Goal: Information Seeking & Learning: Learn about a topic

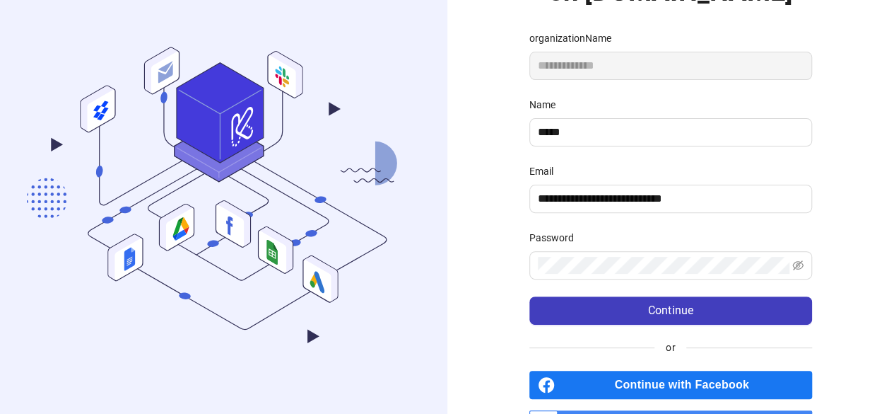
scroll to position [143, 0]
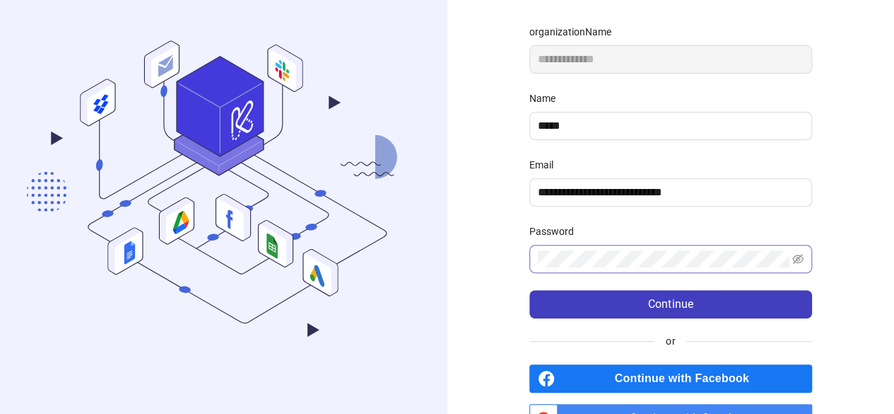
click at [560, 245] on span at bounding box center [671, 259] width 283 height 28
click at [799, 257] on icon "eye-invisible" at bounding box center [798, 259] width 11 height 10
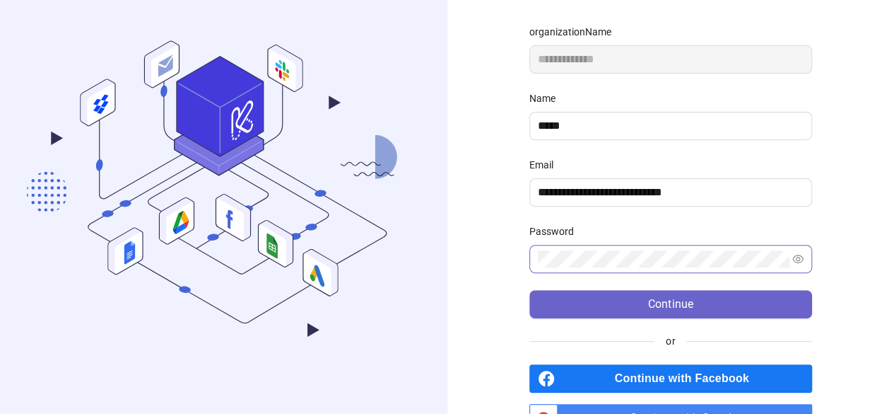
click at [619, 296] on button "Continue" at bounding box center [671, 304] width 283 height 28
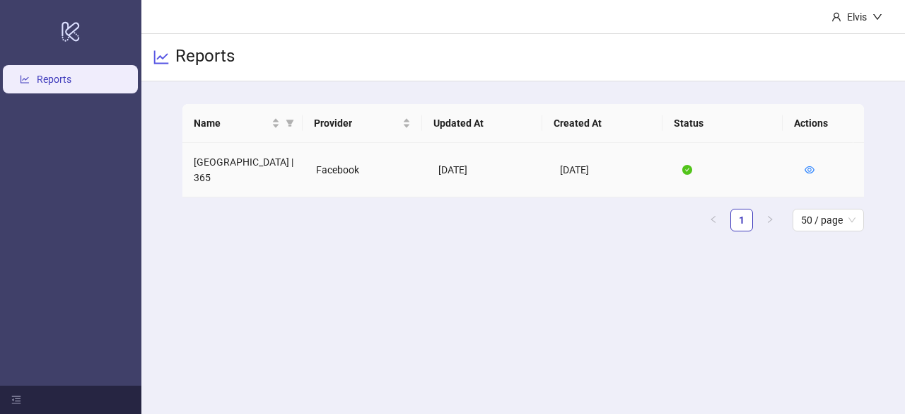
click at [214, 166] on td "[GEOGRAPHIC_DATA] | 365" at bounding box center [243, 170] width 122 height 54
click at [246, 168] on td "[GEOGRAPHIC_DATA] | 365" at bounding box center [243, 170] width 122 height 54
click at [71, 74] on link "Reports" at bounding box center [54, 79] width 35 height 11
click at [187, 60] on h3 "Reports" at bounding box center [204, 57] width 59 height 24
click at [66, 78] on link "Reports" at bounding box center [54, 79] width 35 height 11
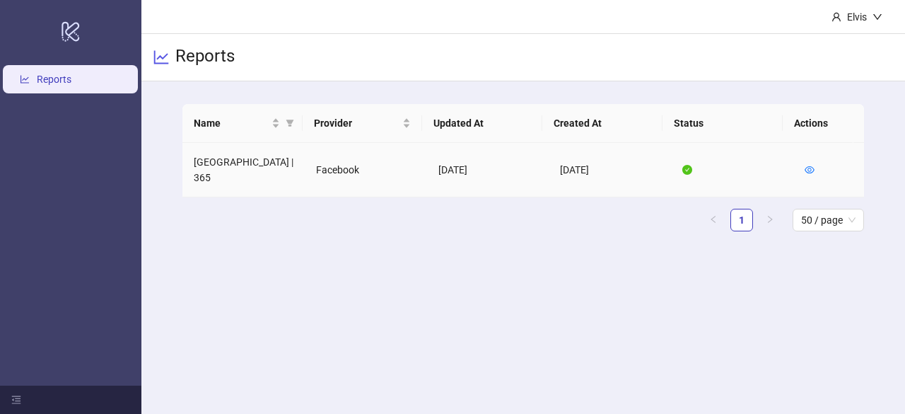
click at [226, 159] on td "[GEOGRAPHIC_DATA] | 365" at bounding box center [243, 170] width 122 height 54
click at [329, 168] on td "Facebook" at bounding box center [366, 170] width 122 height 54
click at [864, 35] on div "Reports" at bounding box center [523, 57] width 764 height 47
click at [854, 22] on div "Elvis" at bounding box center [856, 17] width 31 height 16
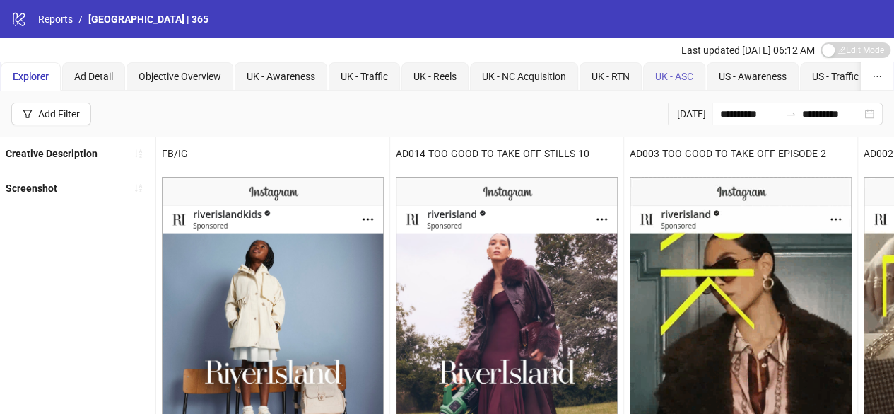
click at [676, 85] on div "UK - ASC" at bounding box center [674, 76] width 62 height 28
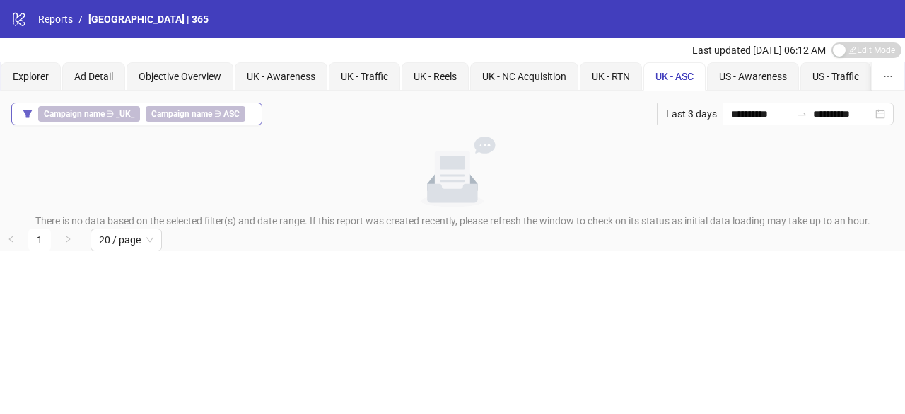
click at [219, 115] on span "Campaign name ∋ ASC" at bounding box center [196, 114] width 100 height 16
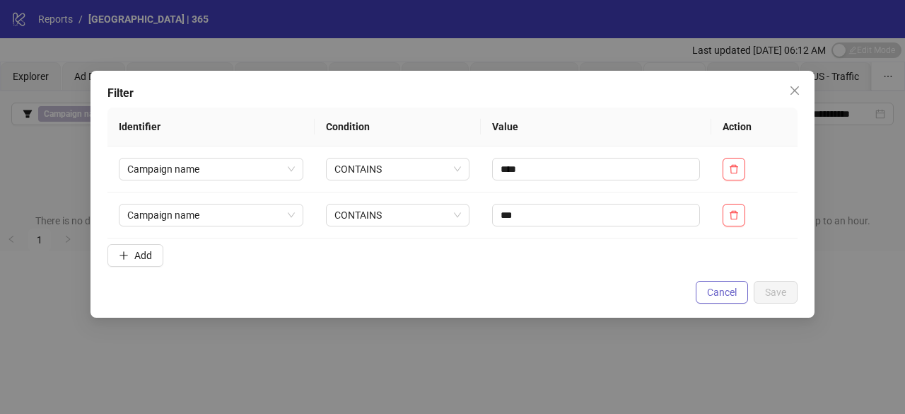
click at [715, 292] on span "Cancel" at bounding box center [722, 291] width 30 height 11
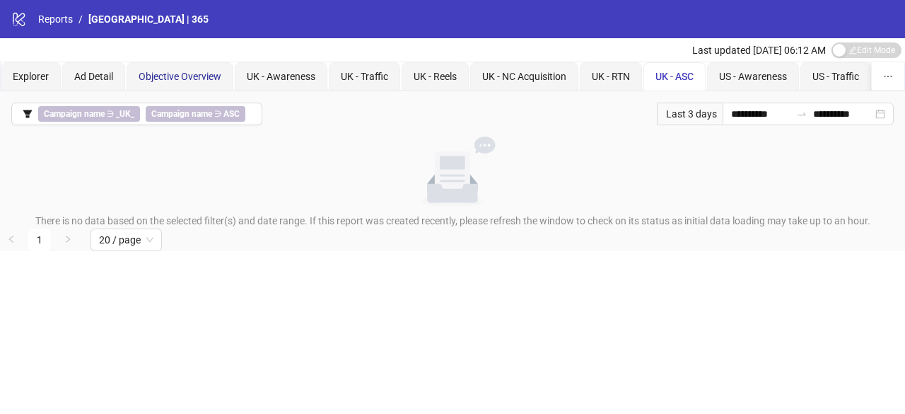
click at [154, 81] on span "Objective Overview" at bounding box center [180, 76] width 83 height 11
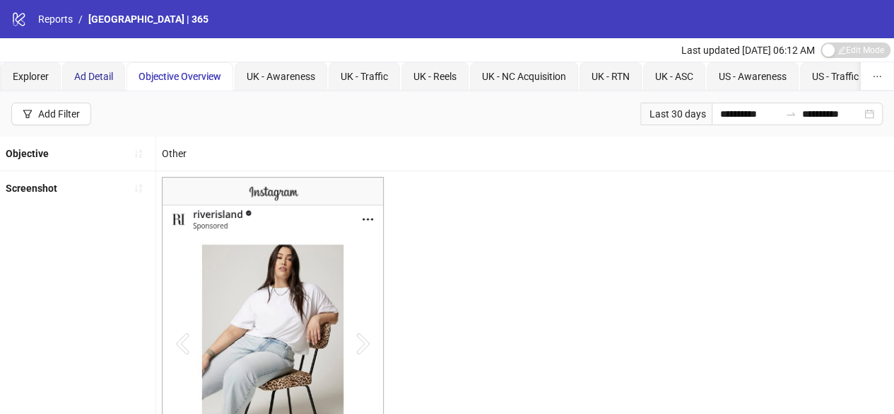
click at [96, 71] on span "Ad Detail" at bounding box center [93, 76] width 39 height 11
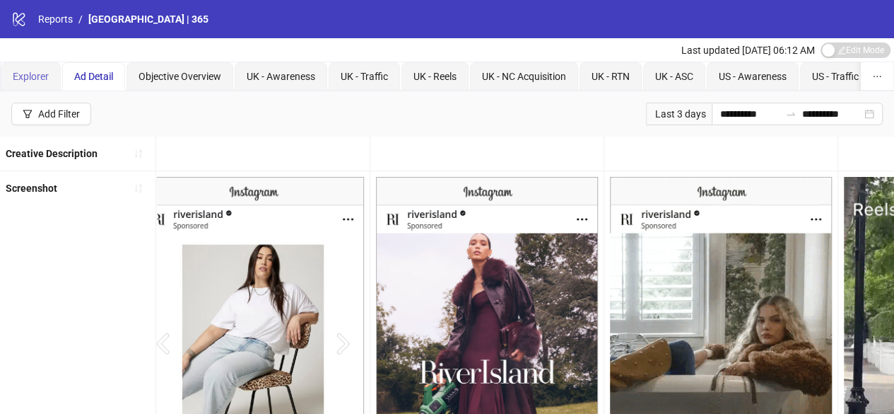
click at [17, 67] on div "Explorer" at bounding box center [31, 76] width 60 height 28
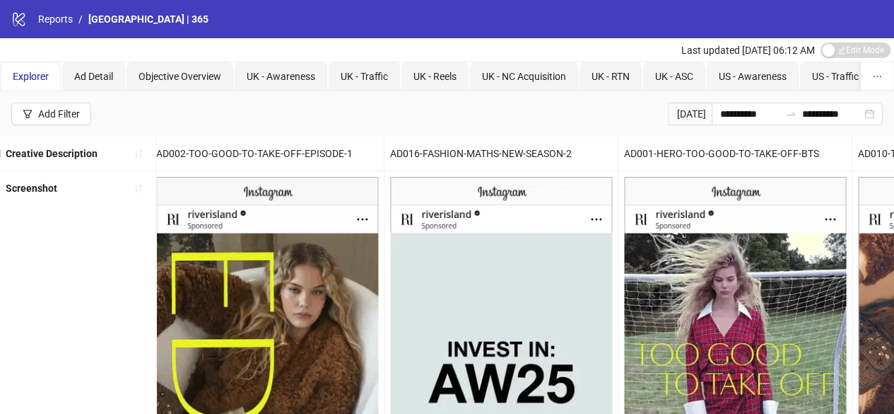
scroll to position [0, 773]
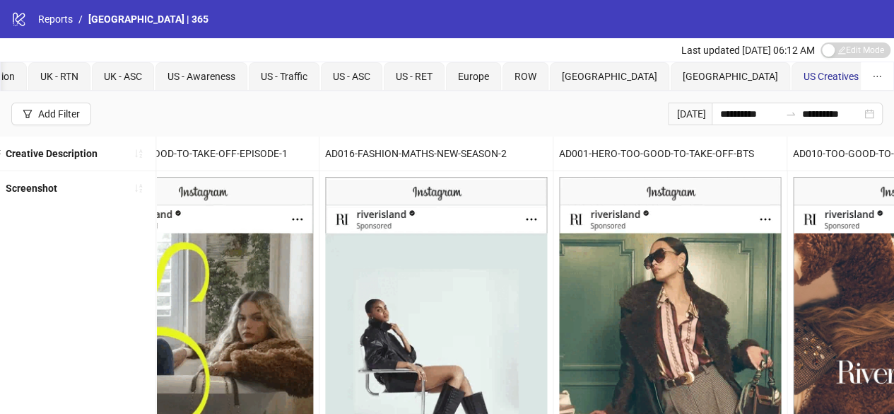
click at [804, 78] on span "US Creatives" at bounding box center [831, 76] width 55 height 11
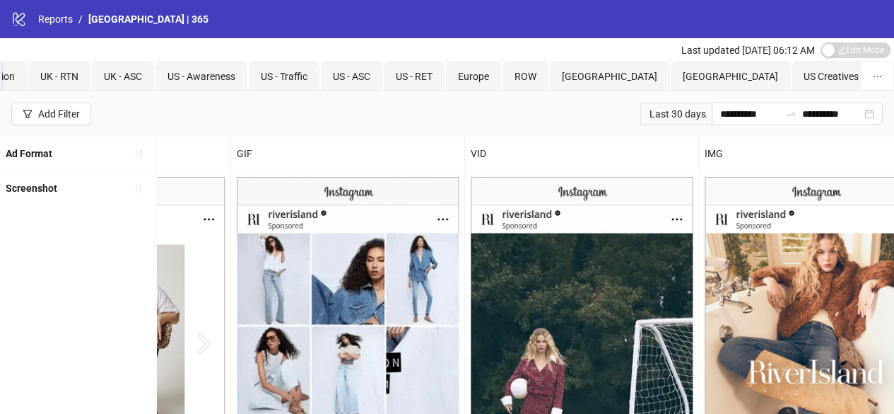
scroll to position [0, 389]
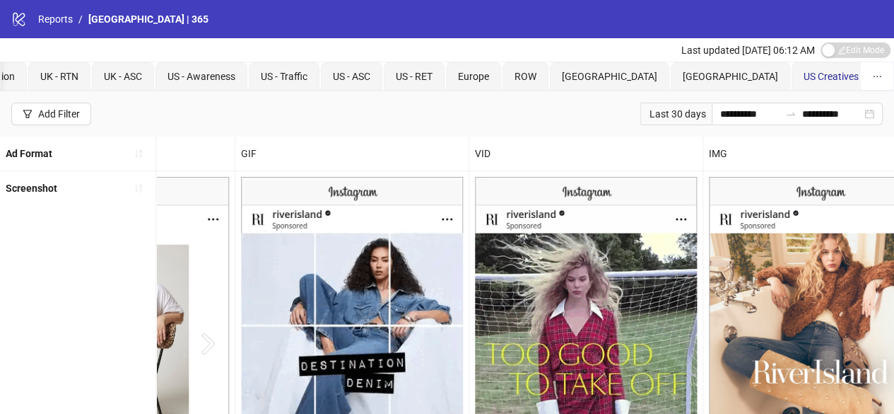
click at [804, 75] on span "US Creatives" at bounding box center [831, 76] width 55 height 11
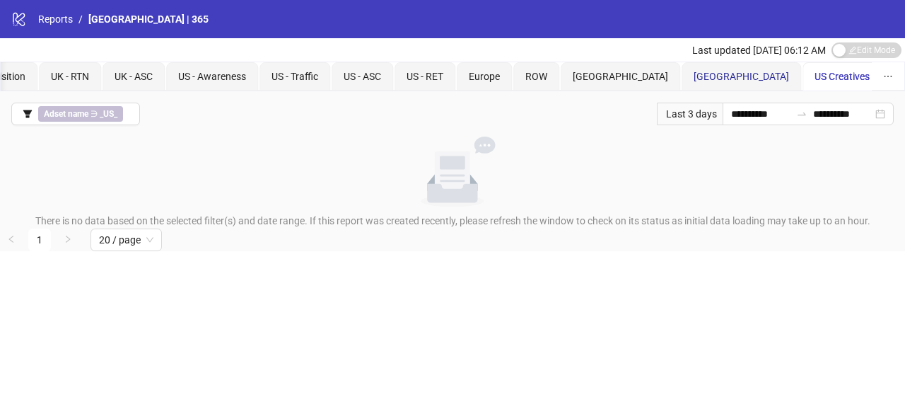
click at [694, 74] on span "Ireland" at bounding box center [741, 76] width 95 height 11
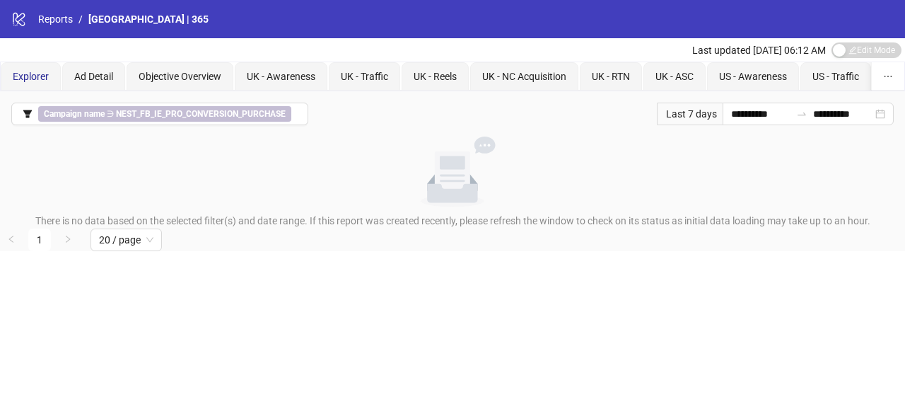
click at [36, 72] on span "Explorer" at bounding box center [31, 76] width 36 height 11
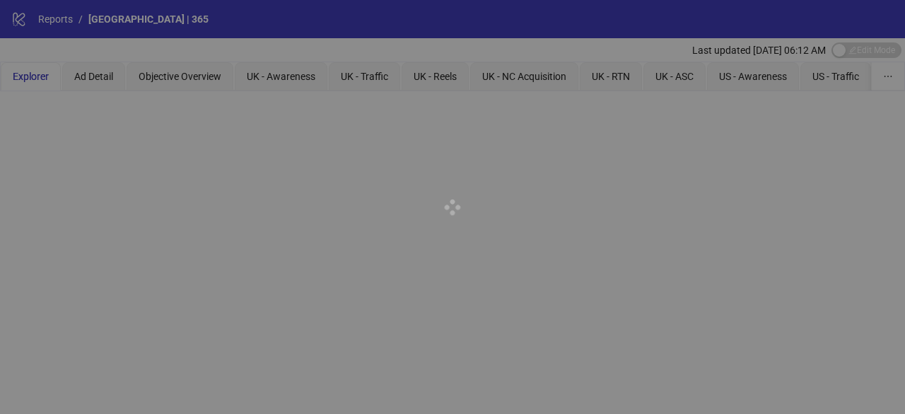
click at [102, 81] on div at bounding box center [452, 207] width 905 height 414
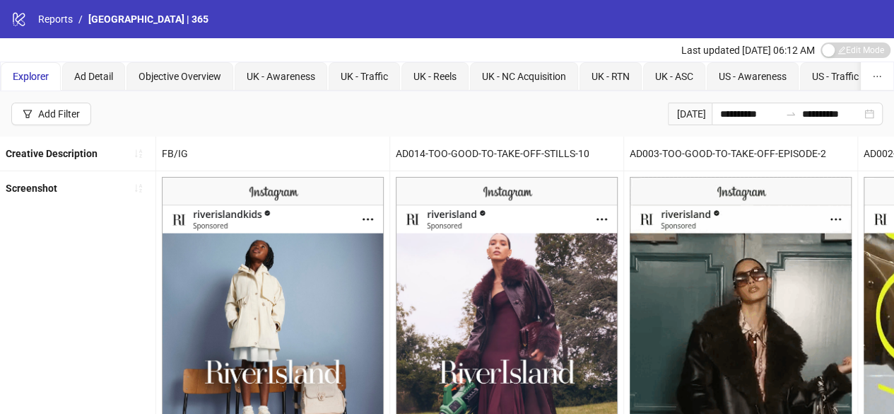
click at [564, 118] on div "**********" at bounding box center [447, 113] width 894 height 45
